Goal: Information Seeking & Learning: Learn about a topic

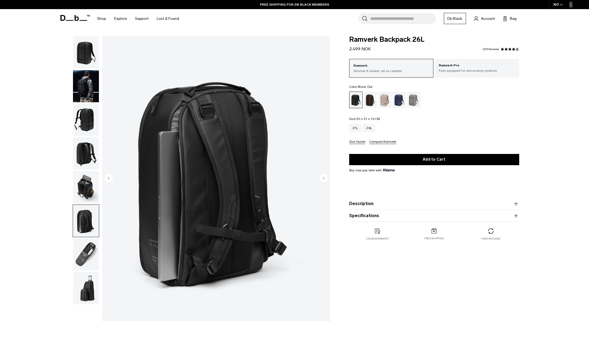
click at [245, 147] on img "6 / 8" at bounding box center [216, 178] width 228 height 285
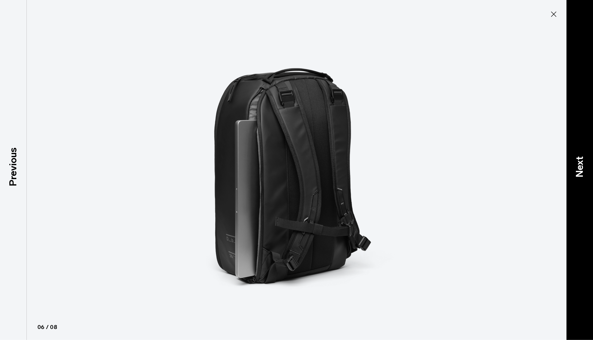
click at [580, 171] on p "Next" at bounding box center [580, 166] width 14 height 21
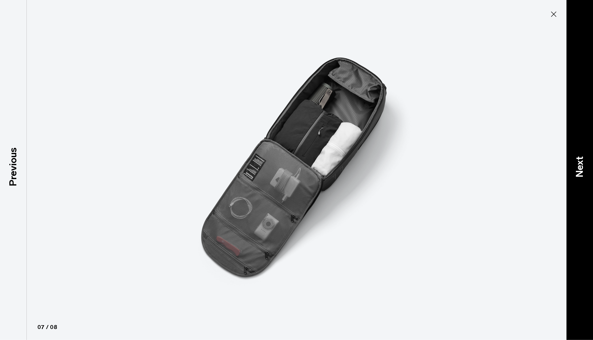
click at [580, 171] on p "Next" at bounding box center [580, 166] width 14 height 21
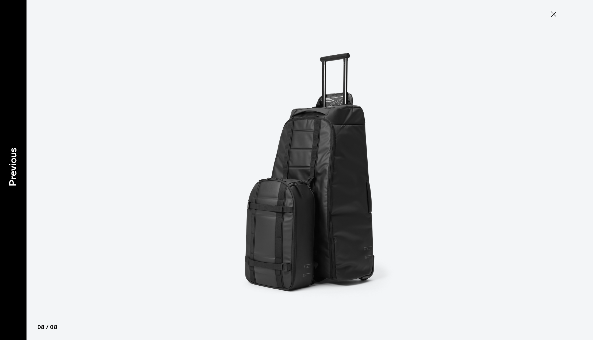
click at [12, 166] on p "Previous" at bounding box center [13, 166] width 14 height 39
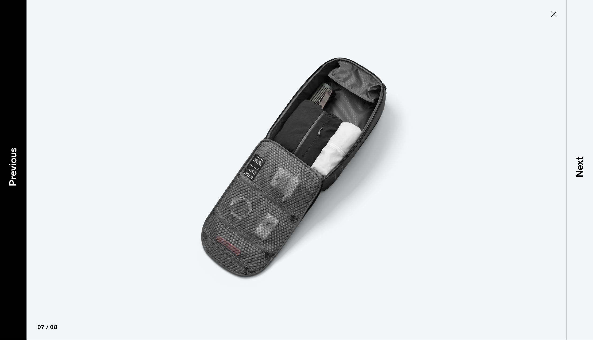
click at [12, 166] on p "Previous" at bounding box center [13, 166] width 14 height 39
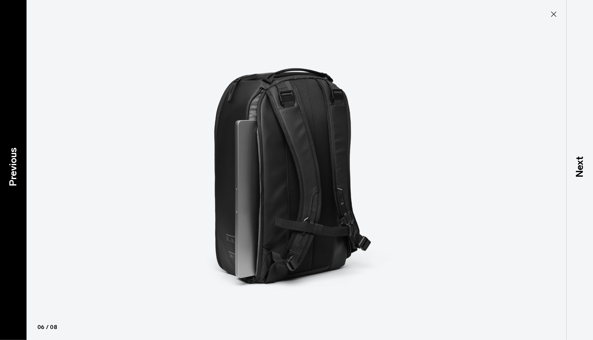
click at [12, 166] on p "Previous" at bounding box center [13, 166] width 14 height 39
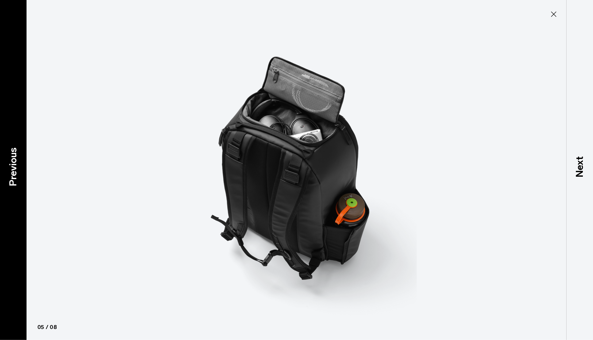
click at [12, 166] on p "Previous" at bounding box center [13, 166] width 14 height 39
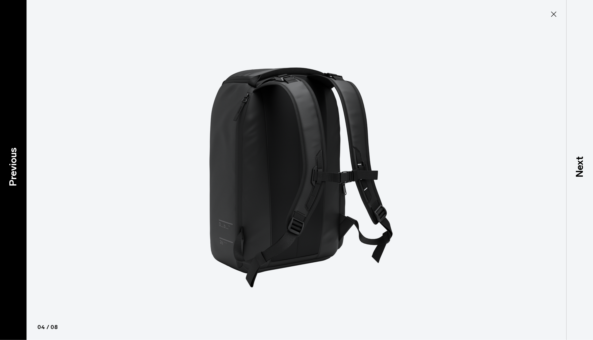
click at [12, 166] on p "Previous" at bounding box center [13, 166] width 14 height 39
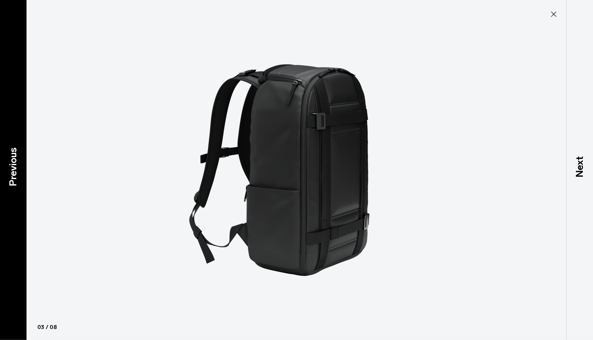
click at [12, 166] on p "Previous" at bounding box center [13, 166] width 14 height 39
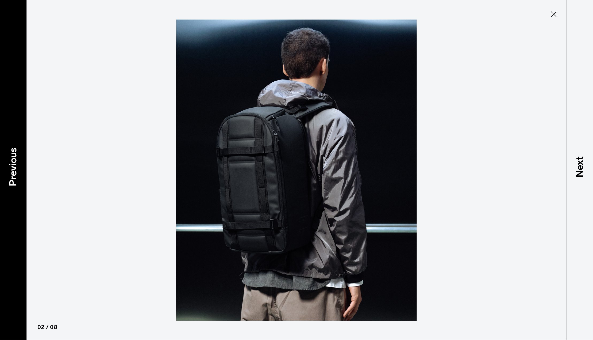
click at [12, 166] on p "Previous" at bounding box center [13, 166] width 14 height 39
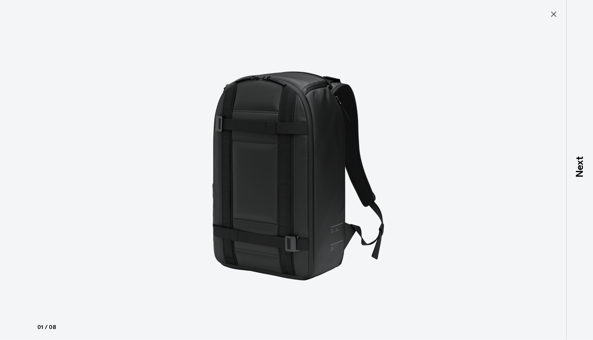
click at [554, 15] on icon at bounding box center [554, 14] width 9 height 9
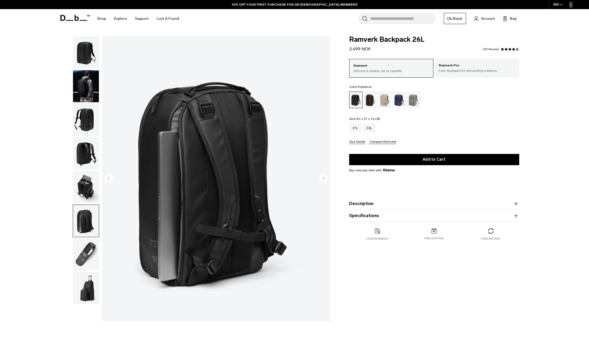
click at [371, 102] on div "Espresso" at bounding box center [371, 99] width 14 height 17
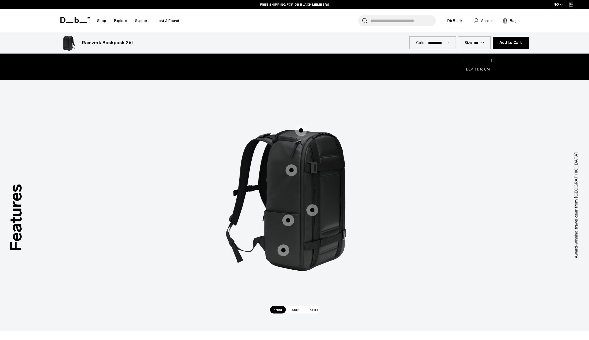
scroll to position [696, 0]
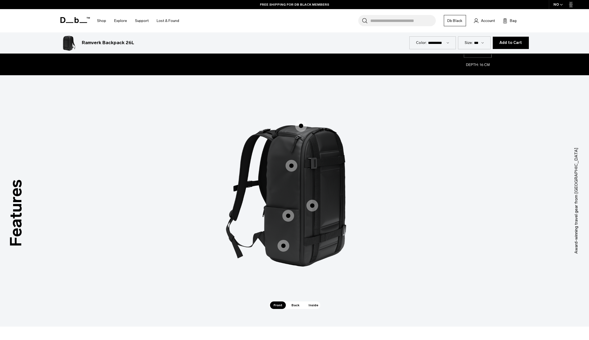
click at [303, 124] on span "1 / 3" at bounding box center [301, 126] width 12 height 12
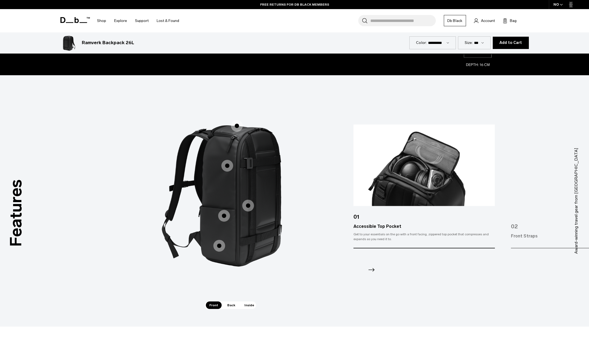
click at [226, 165] on span "1 / 3" at bounding box center [228, 166] width 12 height 12
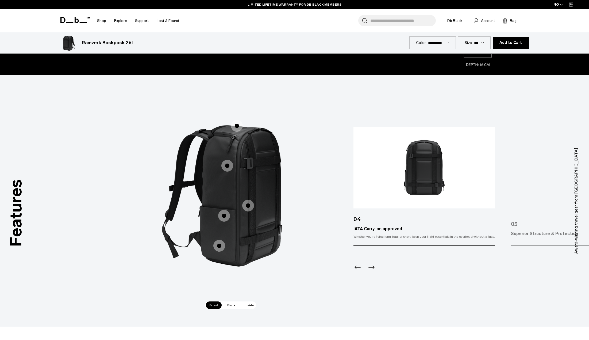
click at [249, 206] on span "1 / 3" at bounding box center [248, 206] width 12 height 12
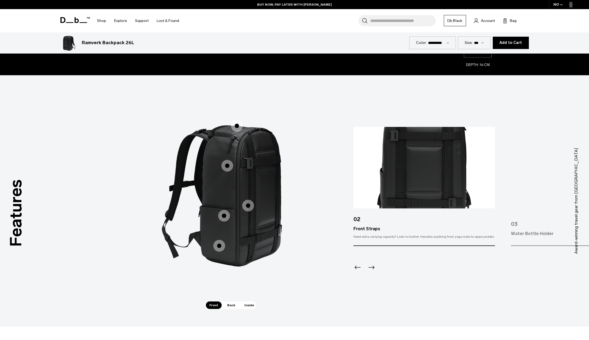
click at [228, 213] on span "1 / 3" at bounding box center [224, 216] width 12 height 12
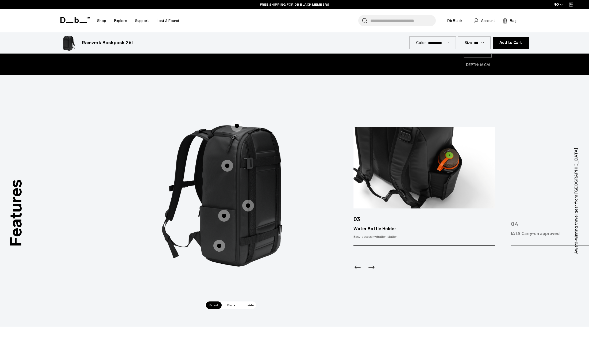
click at [221, 245] on span "1 / 3" at bounding box center [219, 246] width 12 height 12
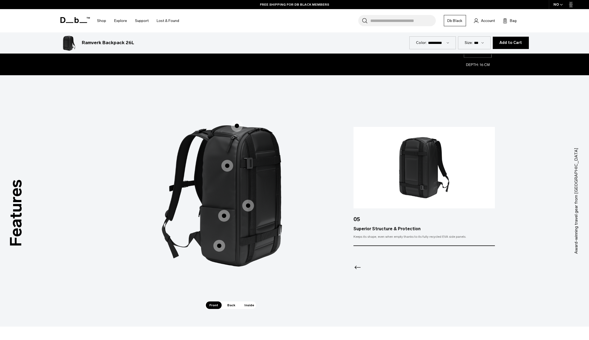
click at [356, 266] on icon "Previous slide" at bounding box center [358, 266] width 6 height 3
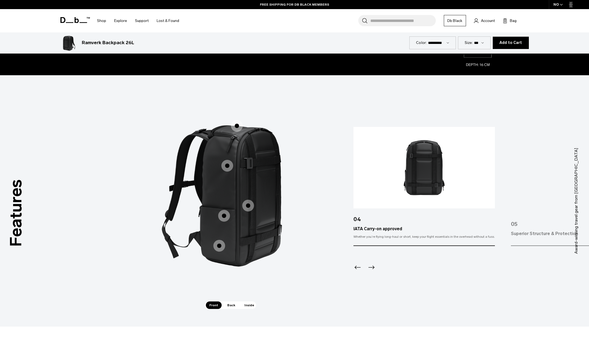
click at [356, 266] on icon "Previous slide" at bounding box center [358, 266] width 6 height 3
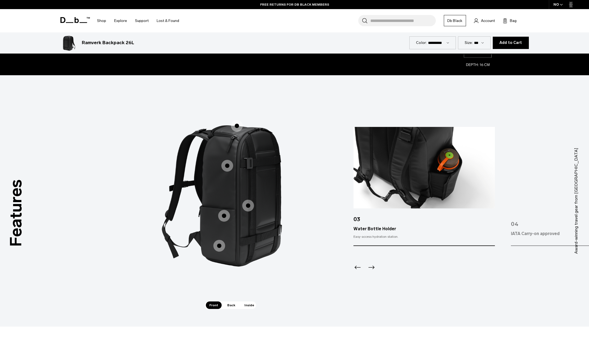
click at [356, 266] on icon "Previous slide" at bounding box center [358, 266] width 6 height 3
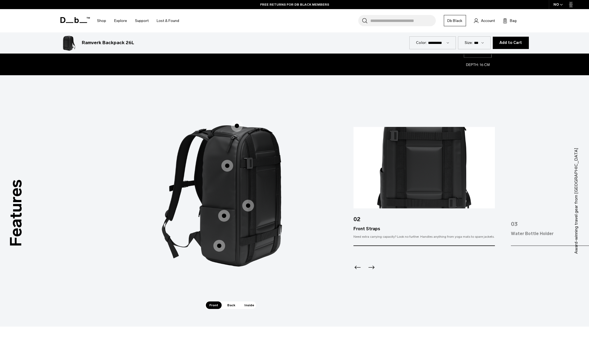
click at [356, 266] on icon "Previous slide" at bounding box center [358, 266] width 6 height 3
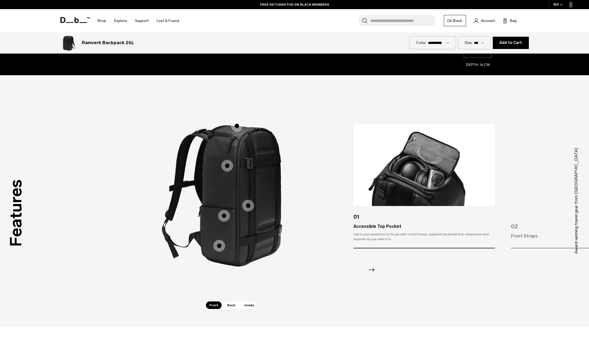
click at [228, 304] on span "Back" at bounding box center [231, 304] width 15 height 7
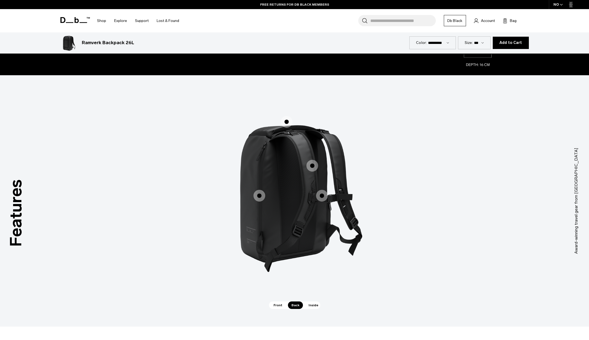
click at [285, 125] on span "2 / 3" at bounding box center [287, 122] width 12 height 12
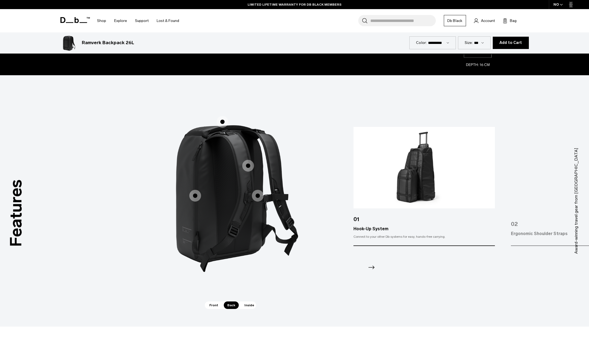
click at [373, 267] on icon "Next slide" at bounding box center [372, 266] width 6 height 3
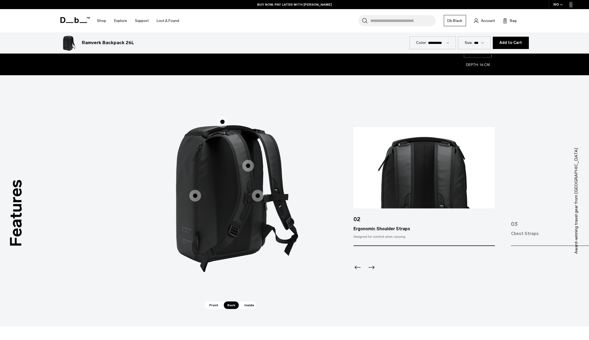
click at [373, 267] on icon "Next slide" at bounding box center [372, 266] width 6 height 3
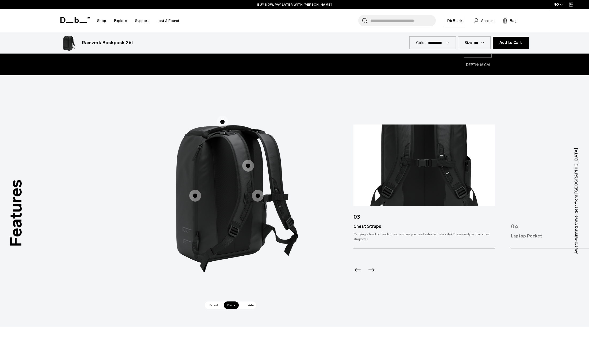
click at [373, 267] on icon "Next slide" at bounding box center [371, 269] width 9 height 9
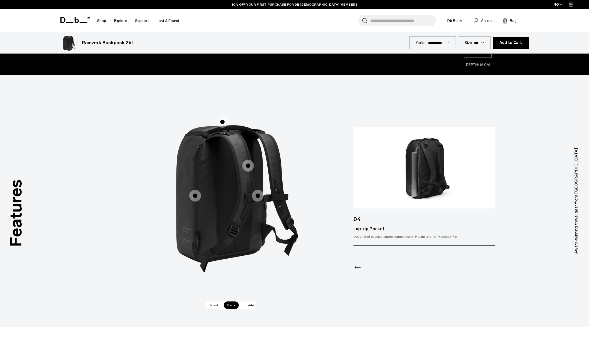
click at [246, 306] on span "Inside" at bounding box center [249, 304] width 17 height 7
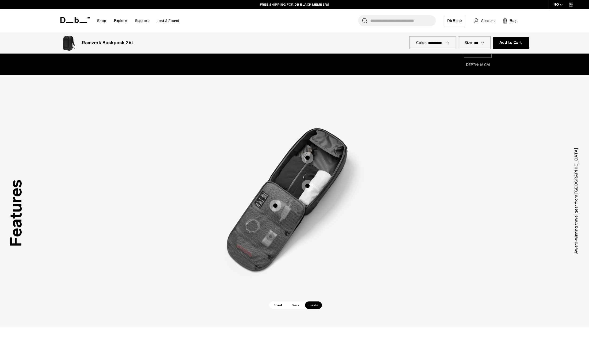
click at [309, 157] on span "3 / 3" at bounding box center [308, 158] width 12 height 12
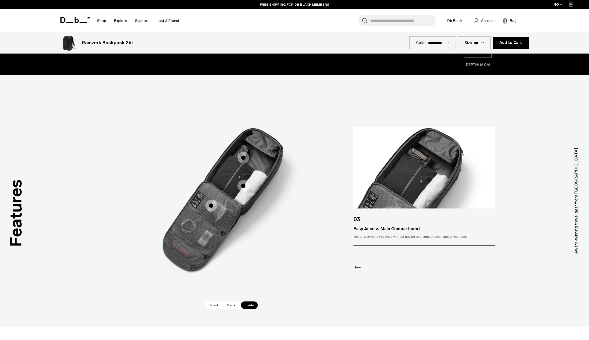
click at [357, 268] on icon "Previous slide" at bounding box center [358, 267] width 9 height 9
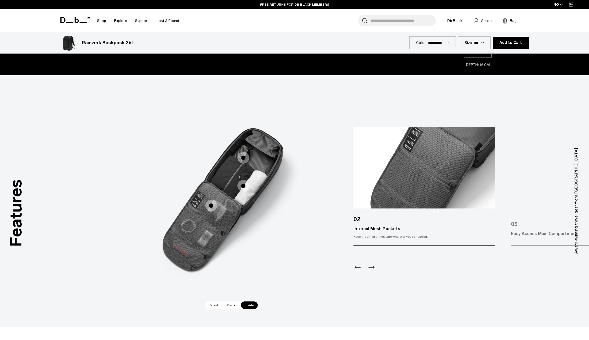
click at [357, 268] on icon "Previous slide" at bounding box center [358, 267] width 9 height 9
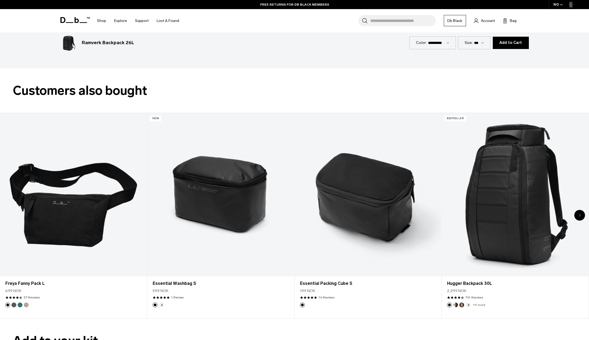
scroll to position [963, 0]
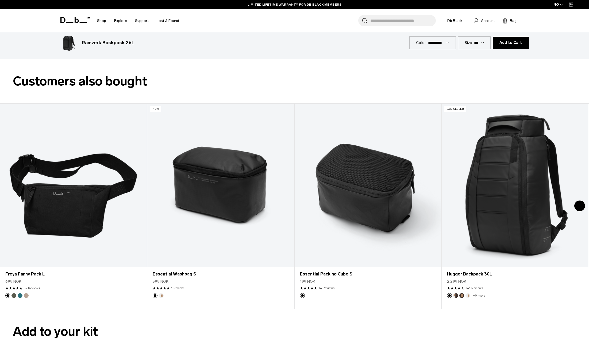
click at [579, 204] on icon "Next slide" at bounding box center [579, 205] width 1 height 2
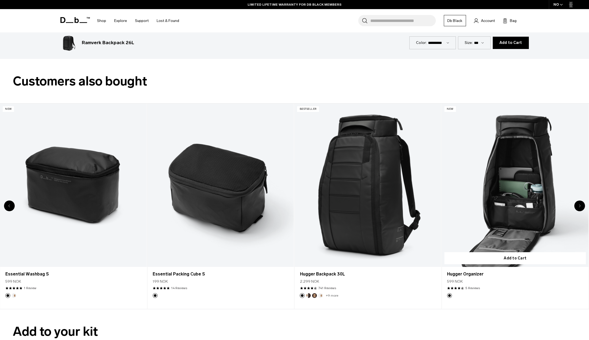
click at [527, 205] on link "Hugger Organizer" at bounding box center [515, 185] width 147 height 163
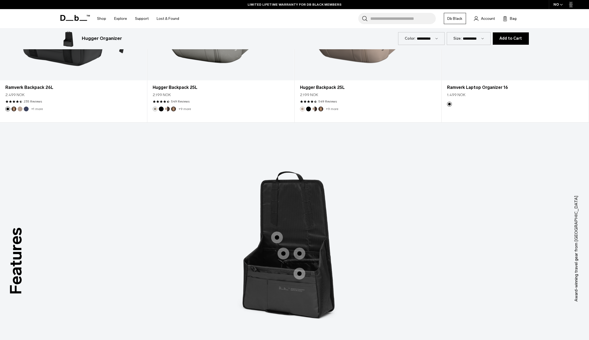
scroll to position [482, 0]
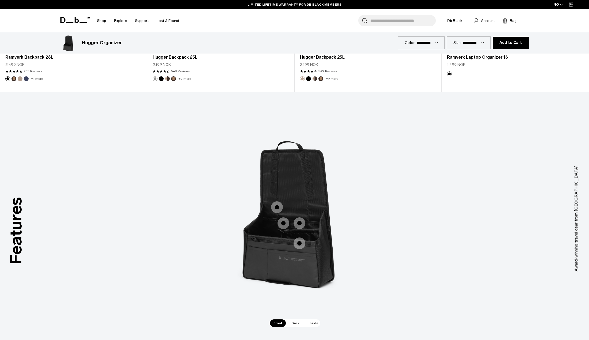
click at [279, 212] on div "Roomy main organizational compartment" at bounding box center [277, 216] width 12 height 12
click at [275, 205] on span "1 / 3" at bounding box center [277, 207] width 12 height 12
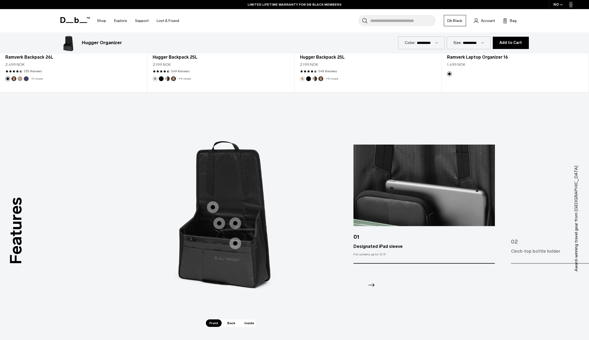
click at [371, 285] on icon "Next slide" at bounding box center [372, 284] width 6 height 3
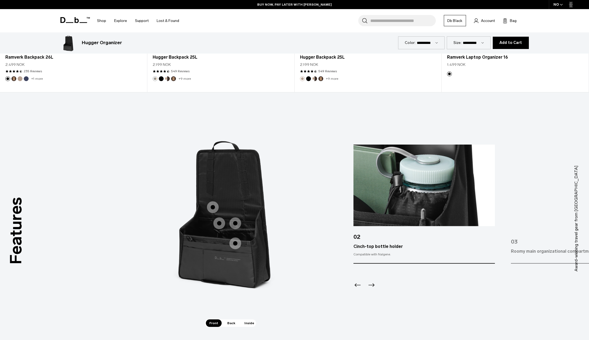
click at [371, 285] on icon "Next slide" at bounding box center [372, 284] width 6 height 3
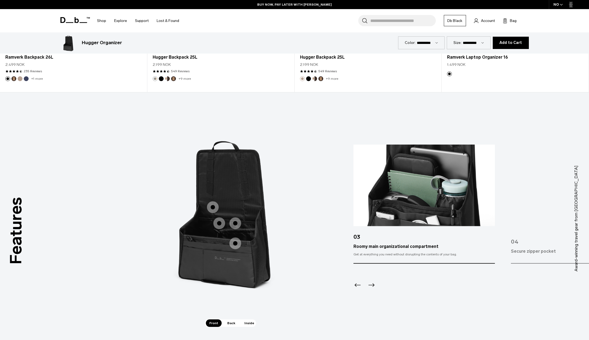
click at [371, 285] on icon "Next slide" at bounding box center [372, 284] width 6 height 3
